Goal: Information Seeking & Learning: Learn about a topic

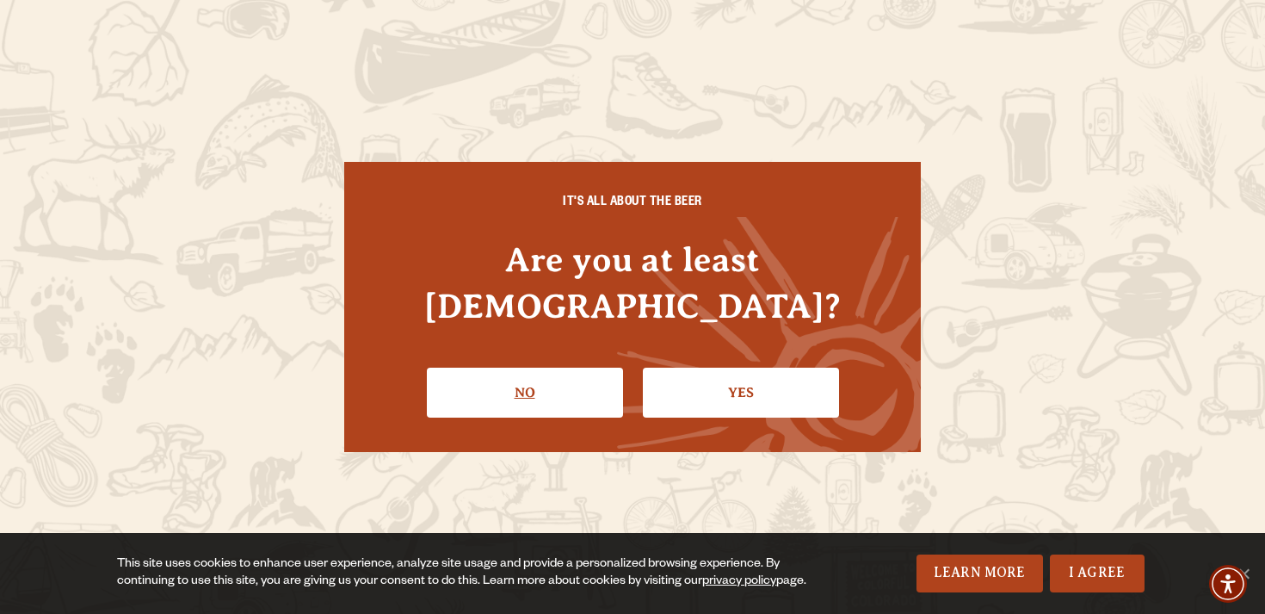
click at [528, 381] on link "No" at bounding box center [525, 393] width 196 height 50
click at [738, 368] on link "Yes" at bounding box center [741, 393] width 196 height 50
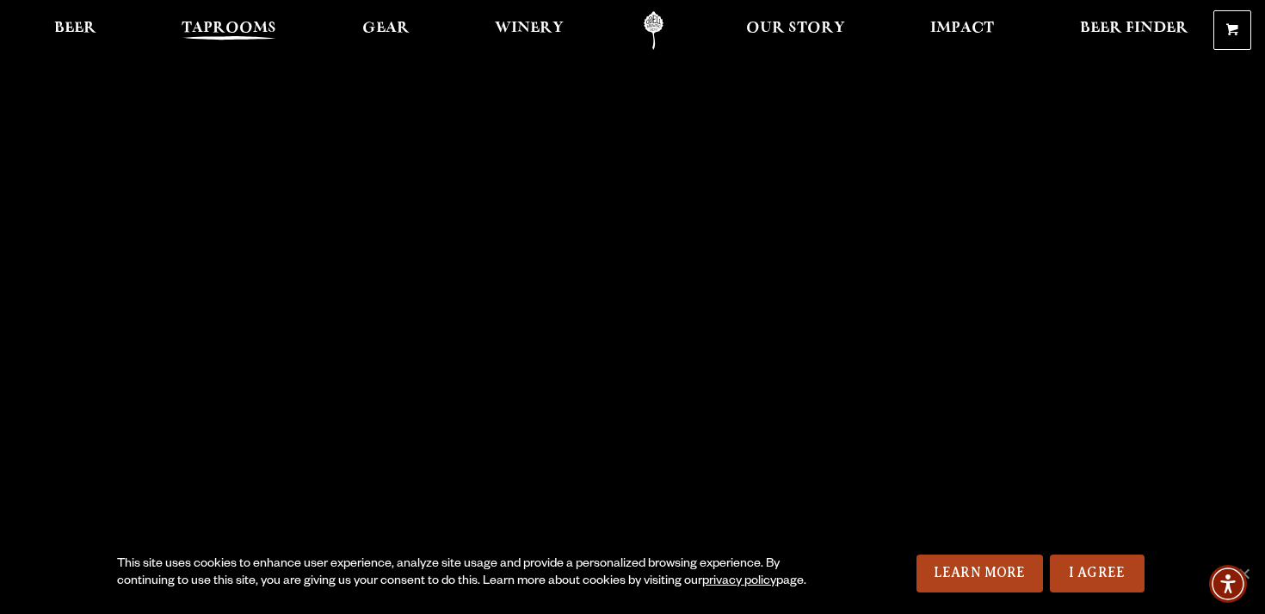
click at [207, 28] on span "Taprooms" at bounding box center [229, 29] width 95 height 14
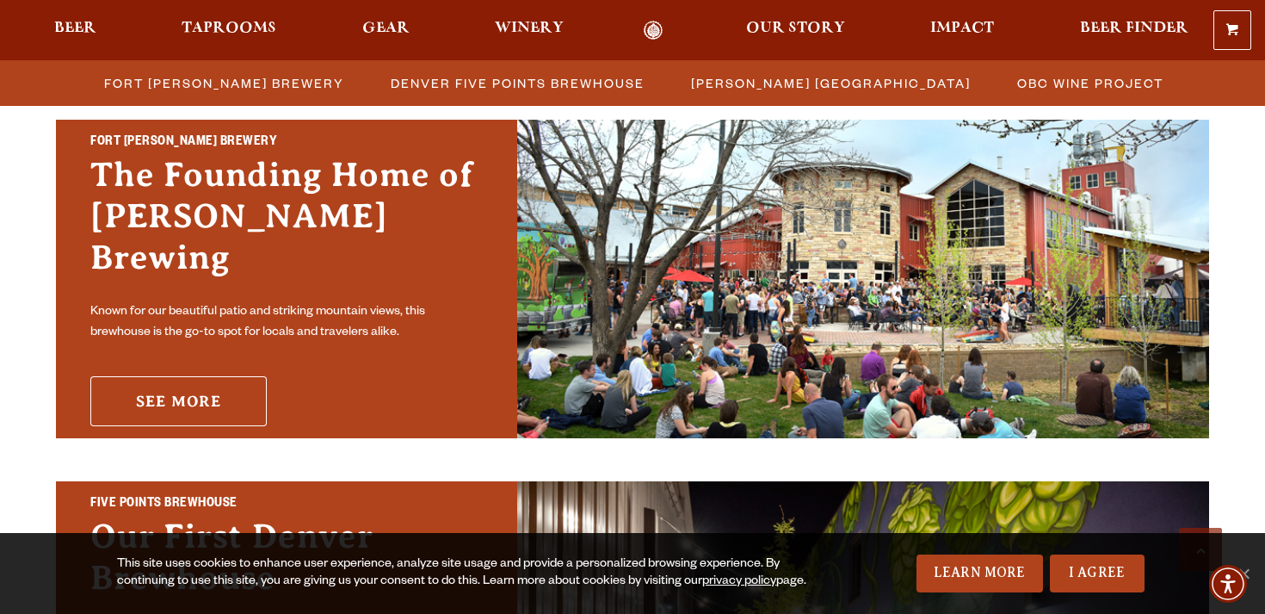
scroll to position [530, 0]
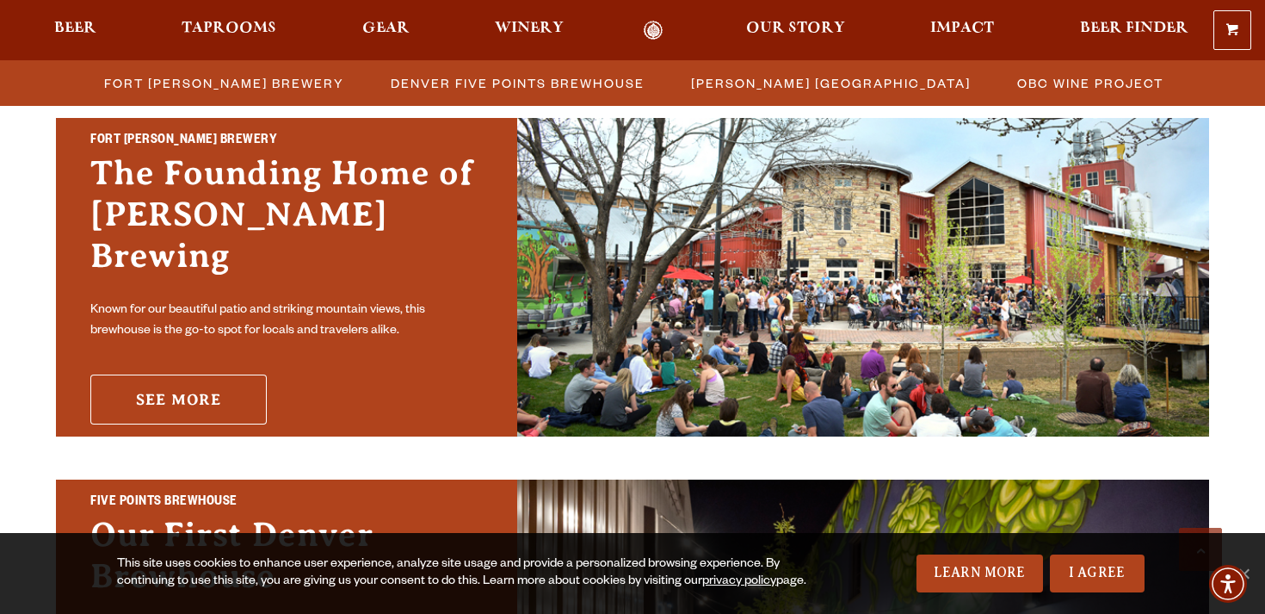
click at [232, 378] on link "See More" at bounding box center [178, 399] width 176 height 50
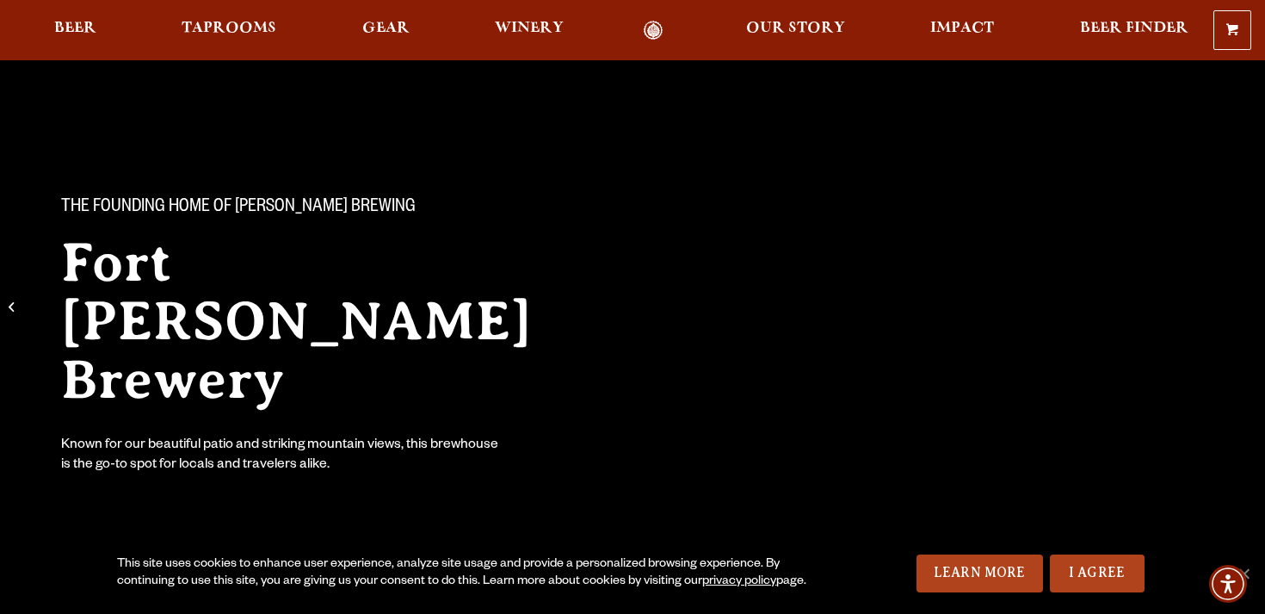
scroll to position [27, 0]
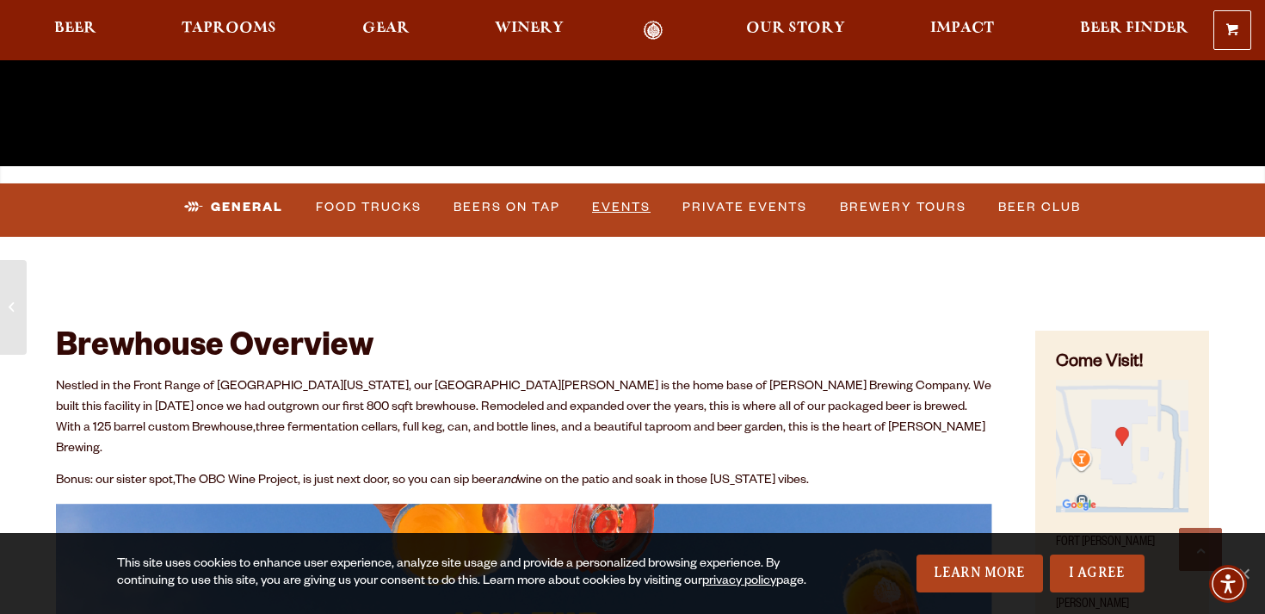
click at [637, 204] on link "Events" at bounding box center [621, 208] width 72 height 40
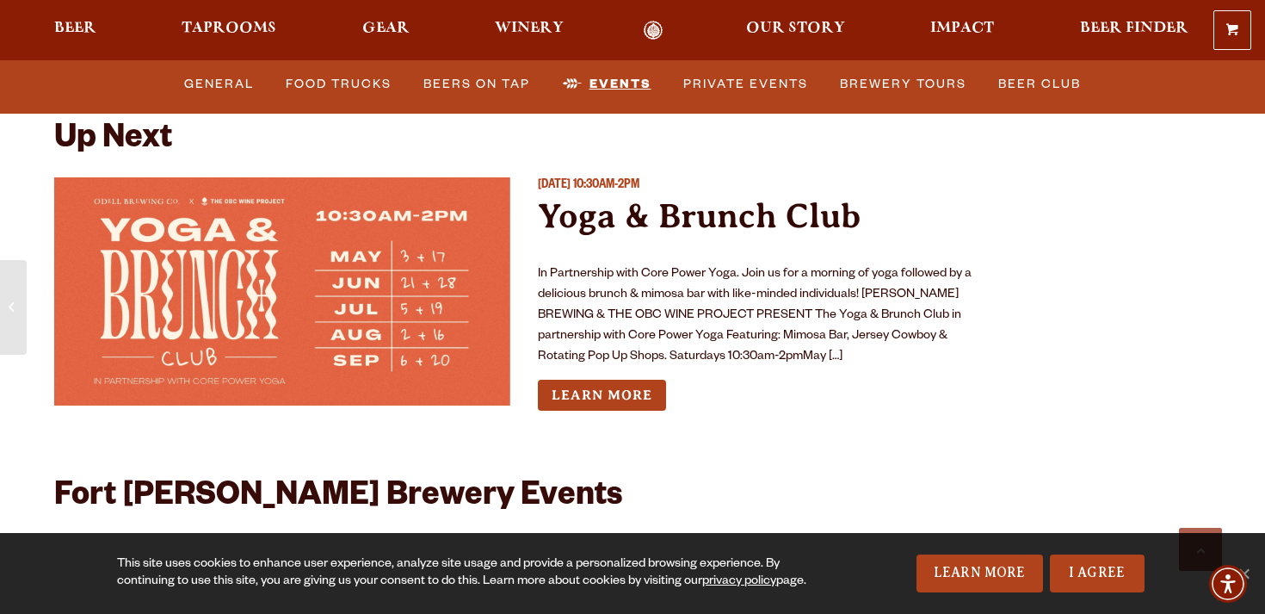
scroll to position [6806, 0]
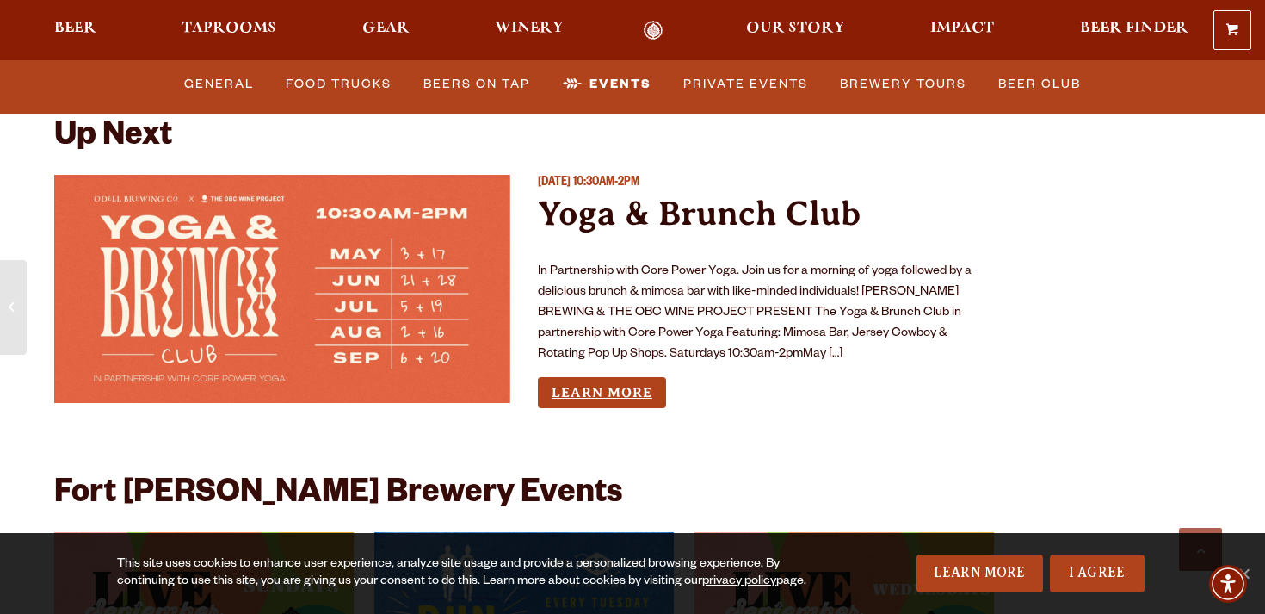
click at [634, 377] on link "Learn More" at bounding box center [602, 393] width 128 height 32
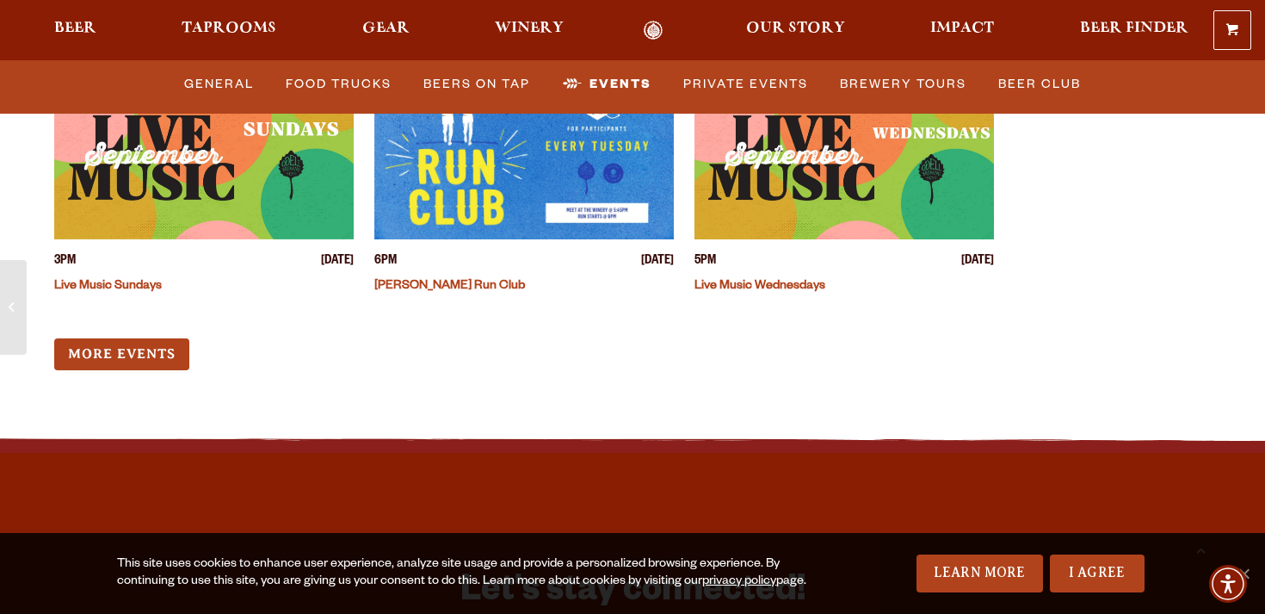
scroll to position [7283, 0]
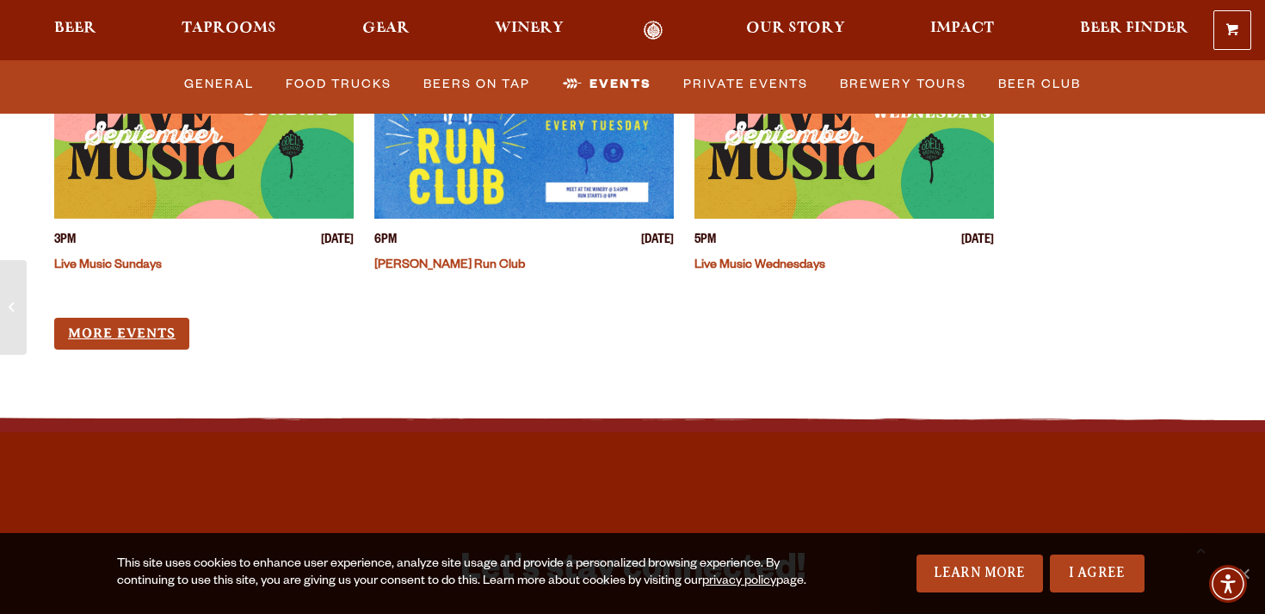
click at [158, 318] on link "More Events" at bounding box center [121, 334] width 135 height 32
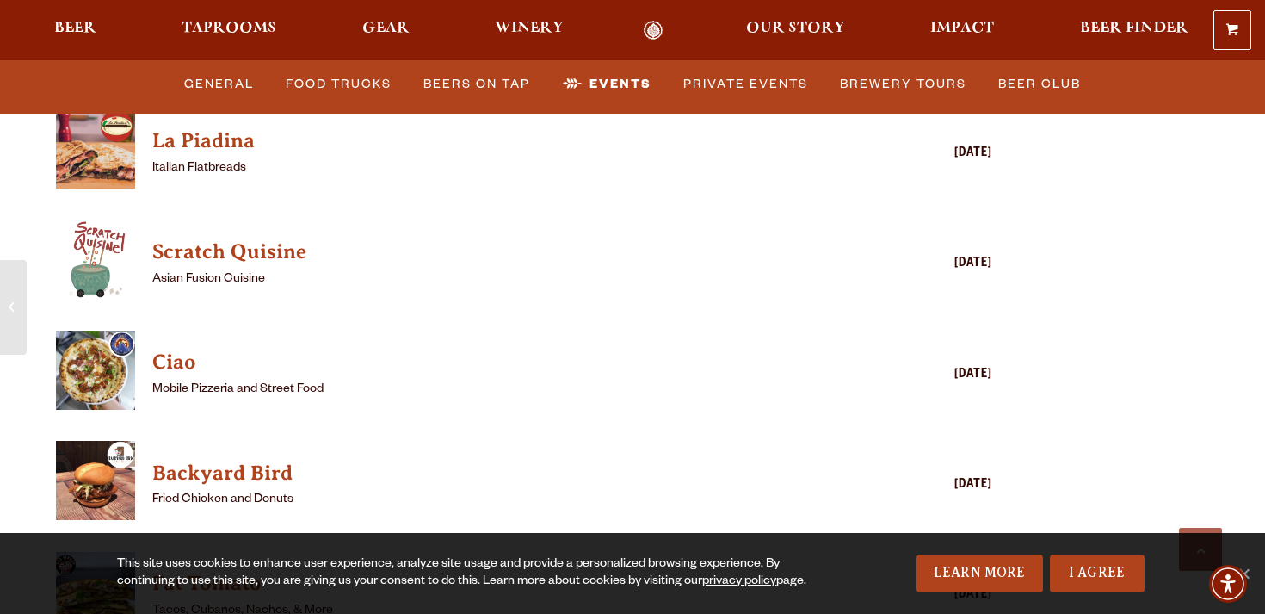
scroll to position [4673, 0]
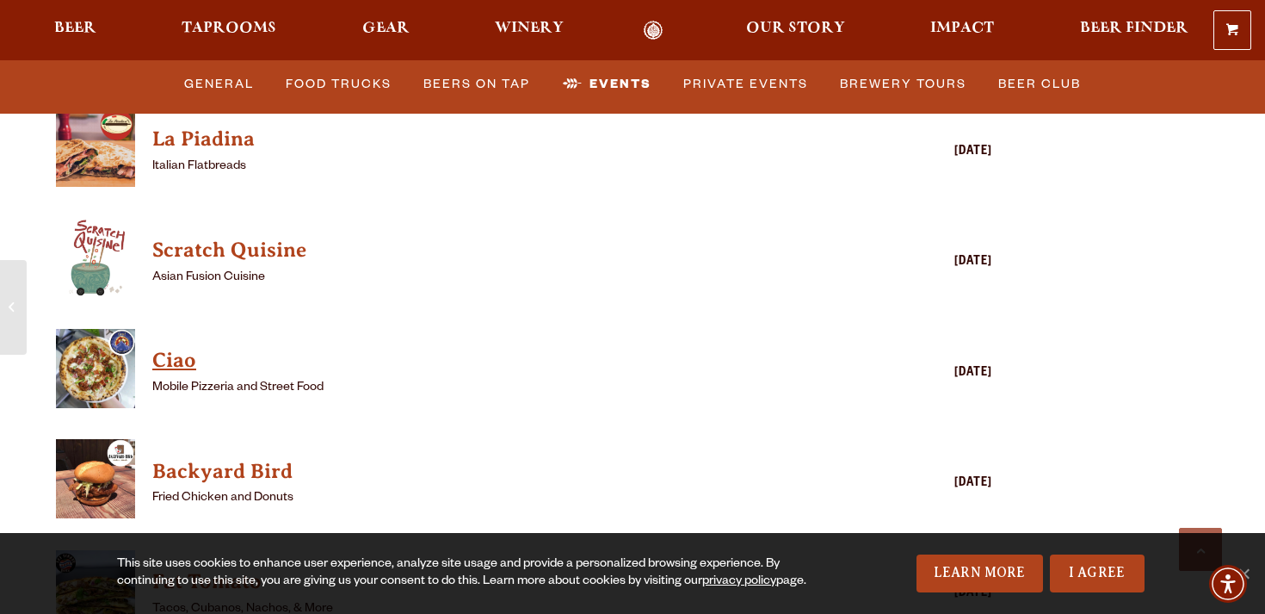
click at [186, 347] on h4 "Ciao" at bounding box center [499, 361] width 694 height 28
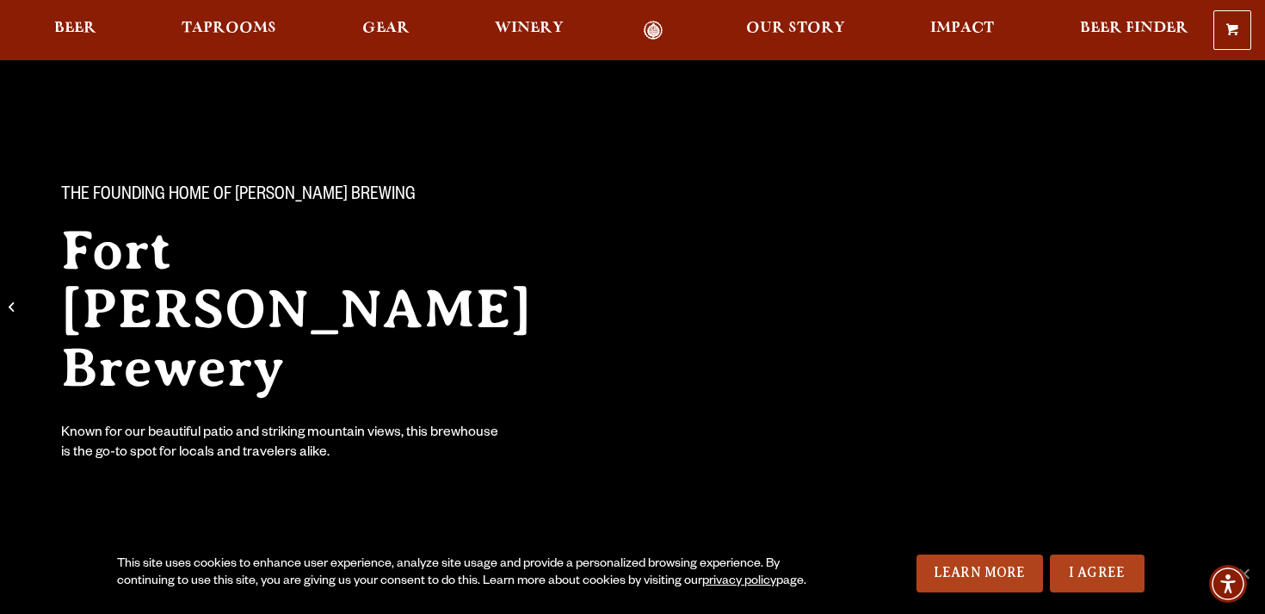
scroll to position [43, 0]
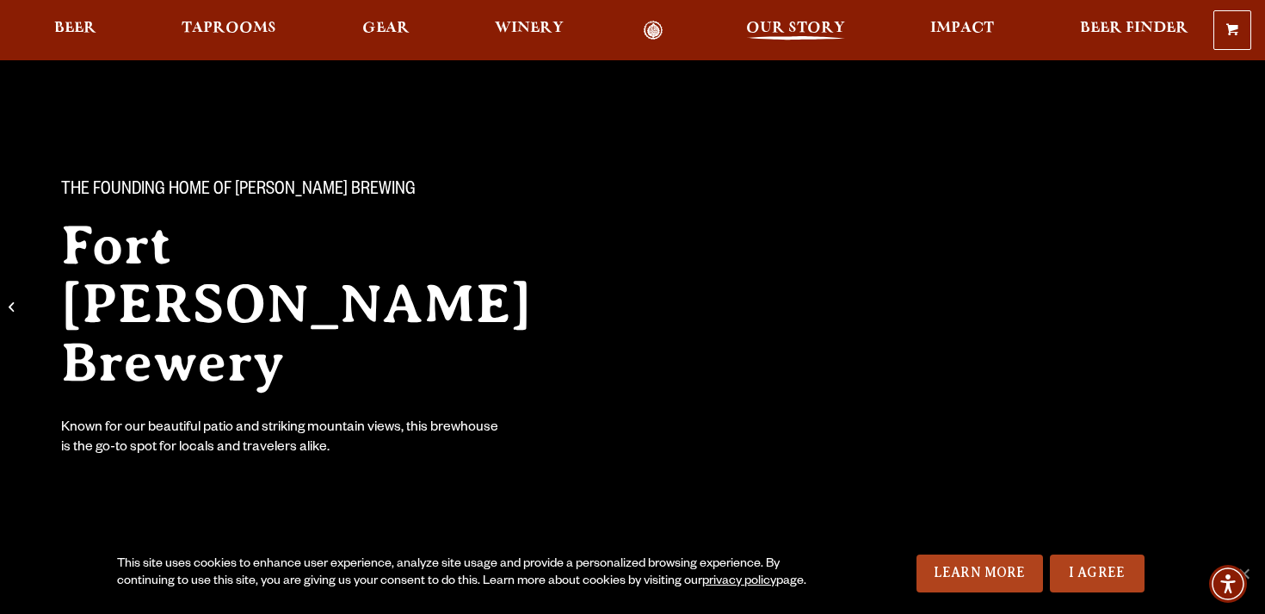
click at [775, 35] on span "Our Story" at bounding box center [795, 29] width 99 height 14
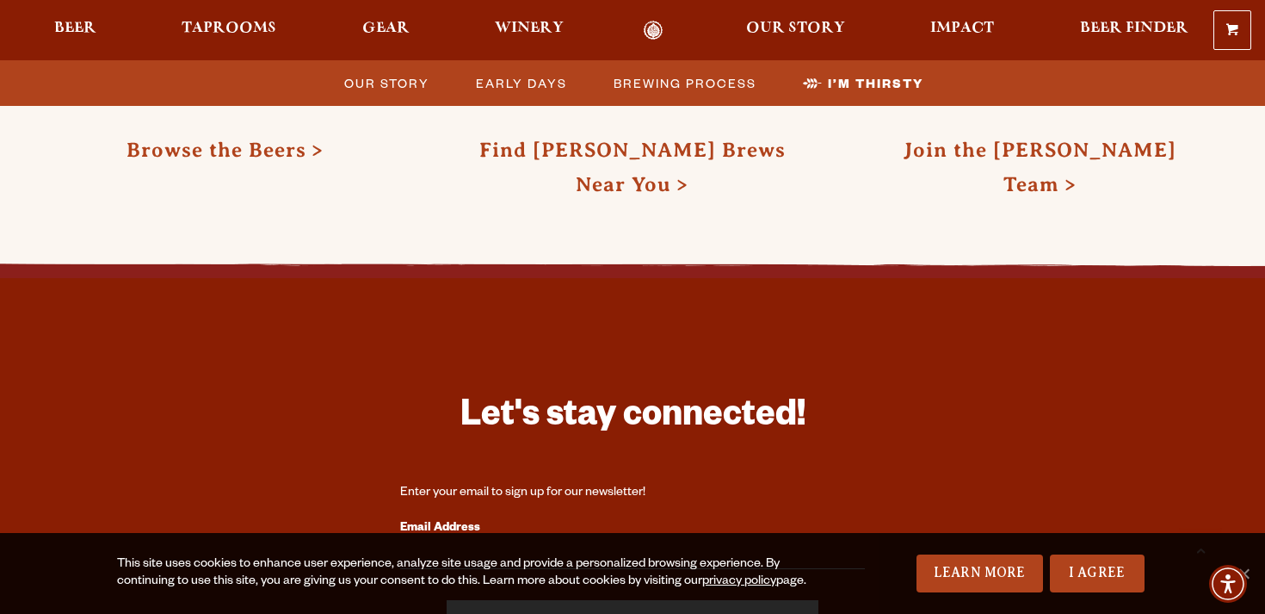
scroll to position [5536, 0]
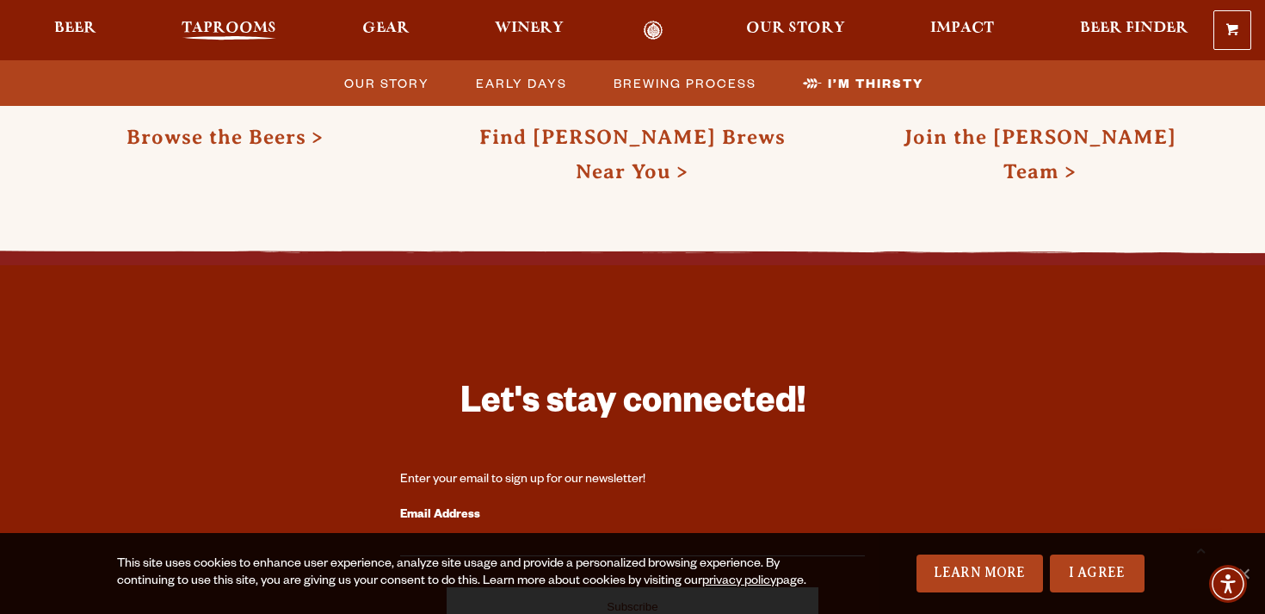
click at [242, 28] on span "Taprooms" at bounding box center [229, 29] width 95 height 14
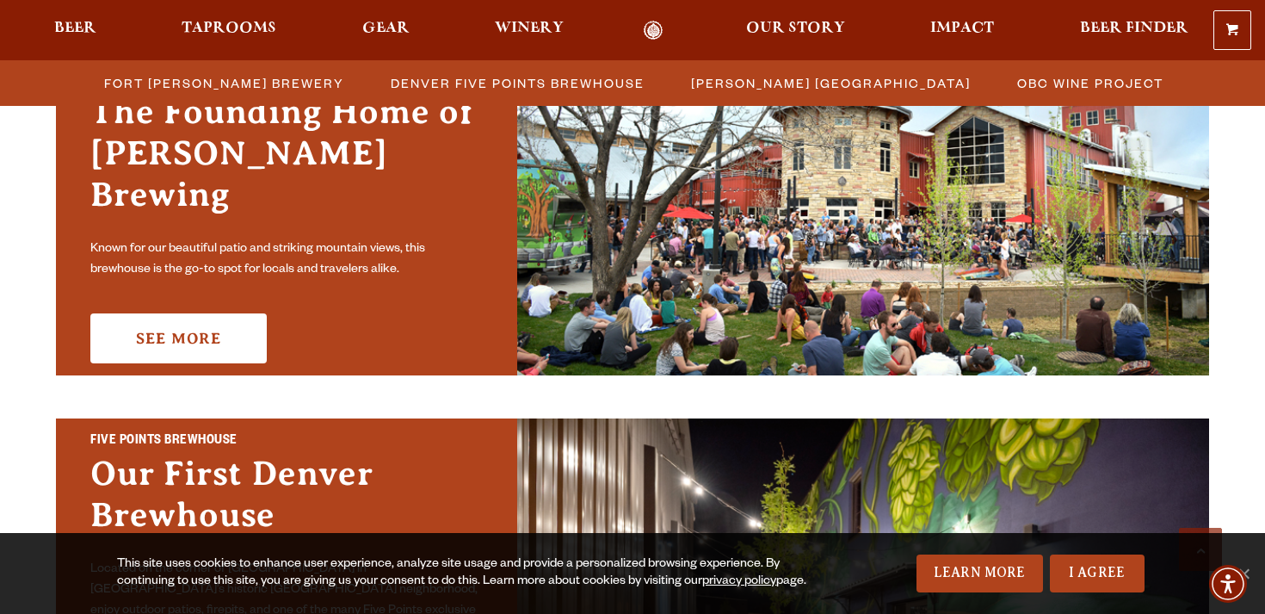
scroll to position [581, 0]
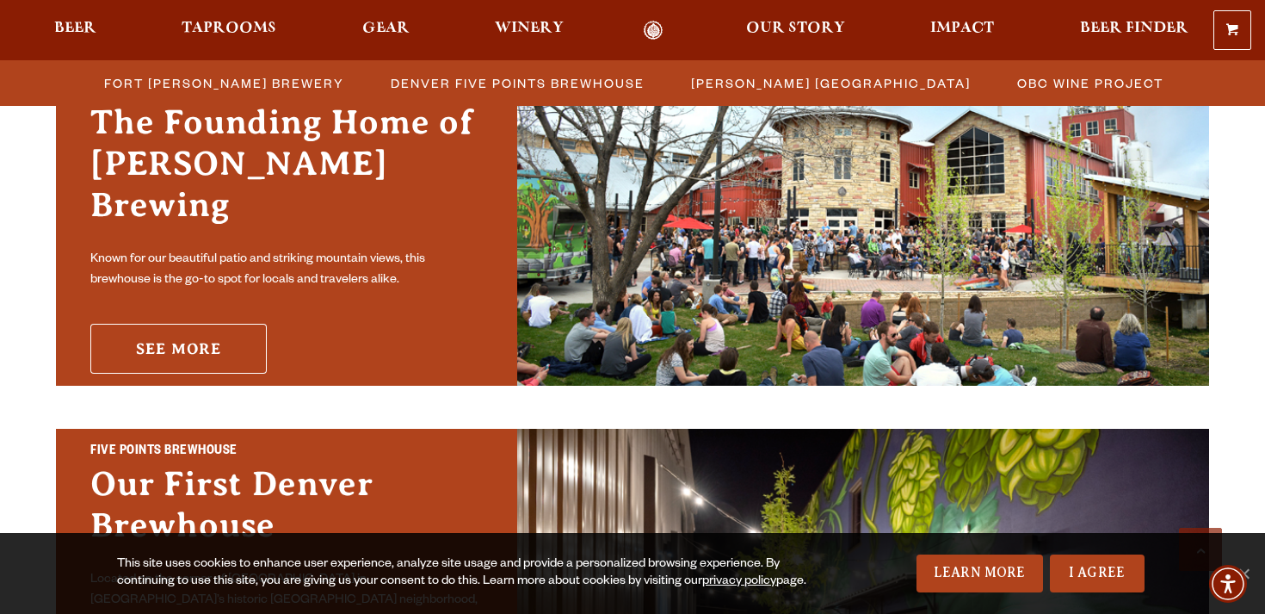
click at [237, 328] on link "See More" at bounding box center [178, 349] width 176 height 50
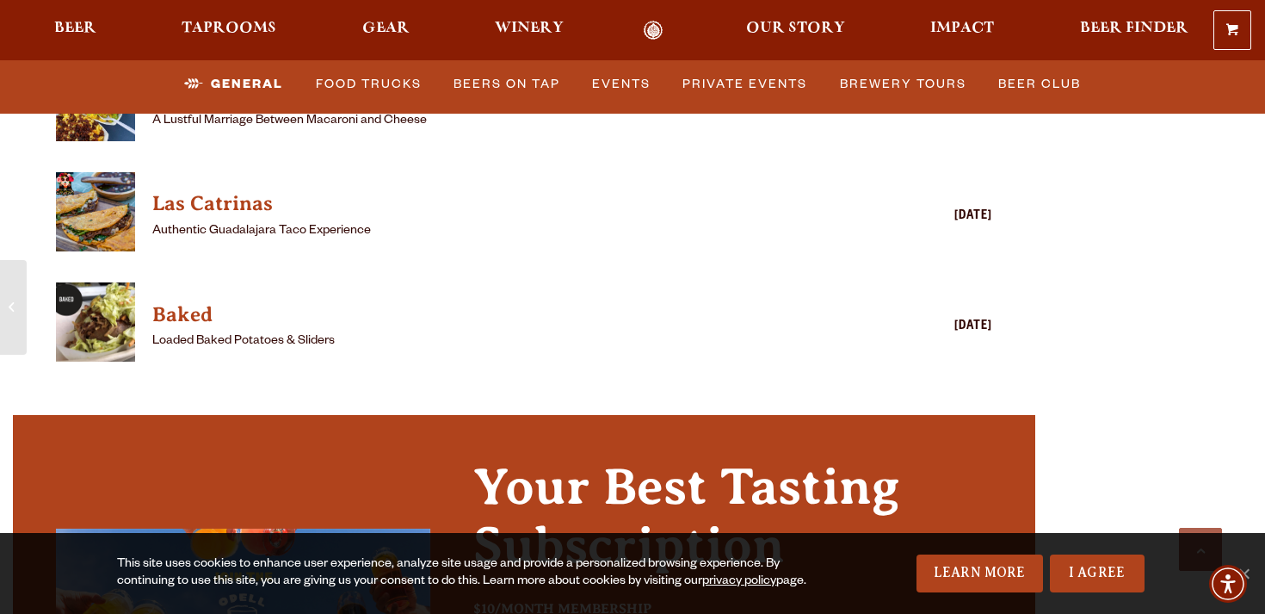
scroll to position [5387, 0]
